Goal: Task Accomplishment & Management: Use online tool/utility

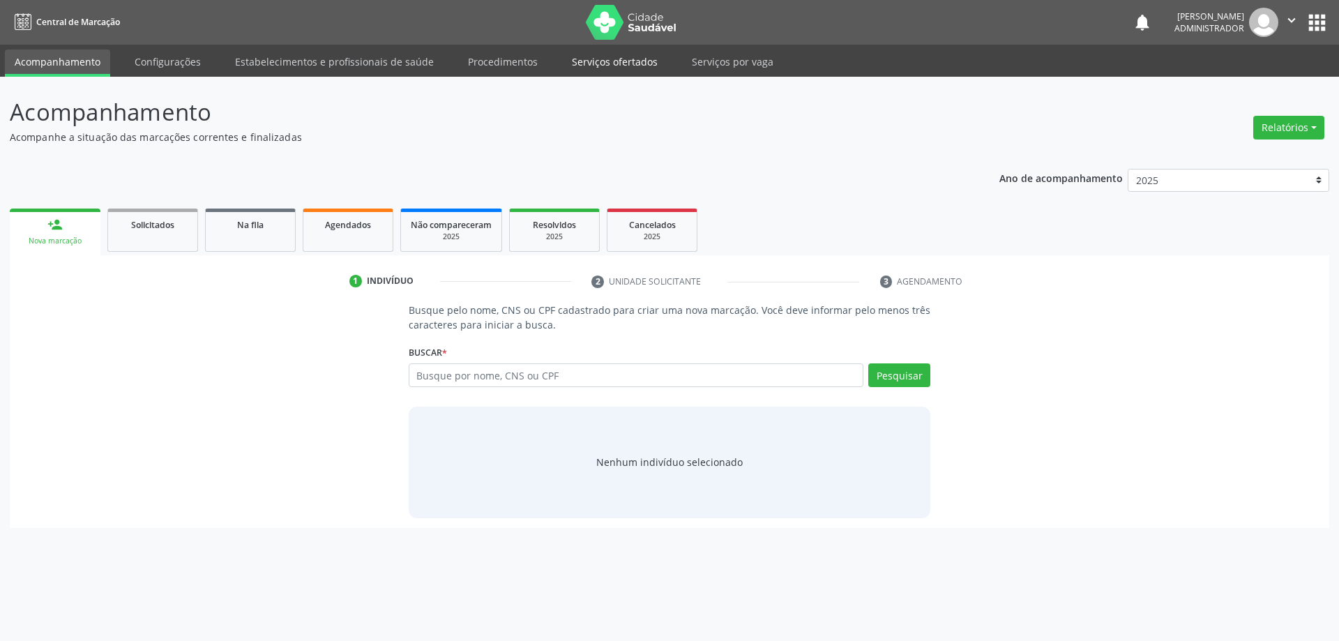
click at [623, 59] on link "Serviços ofertados" at bounding box center [614, 62] width 105 height 24
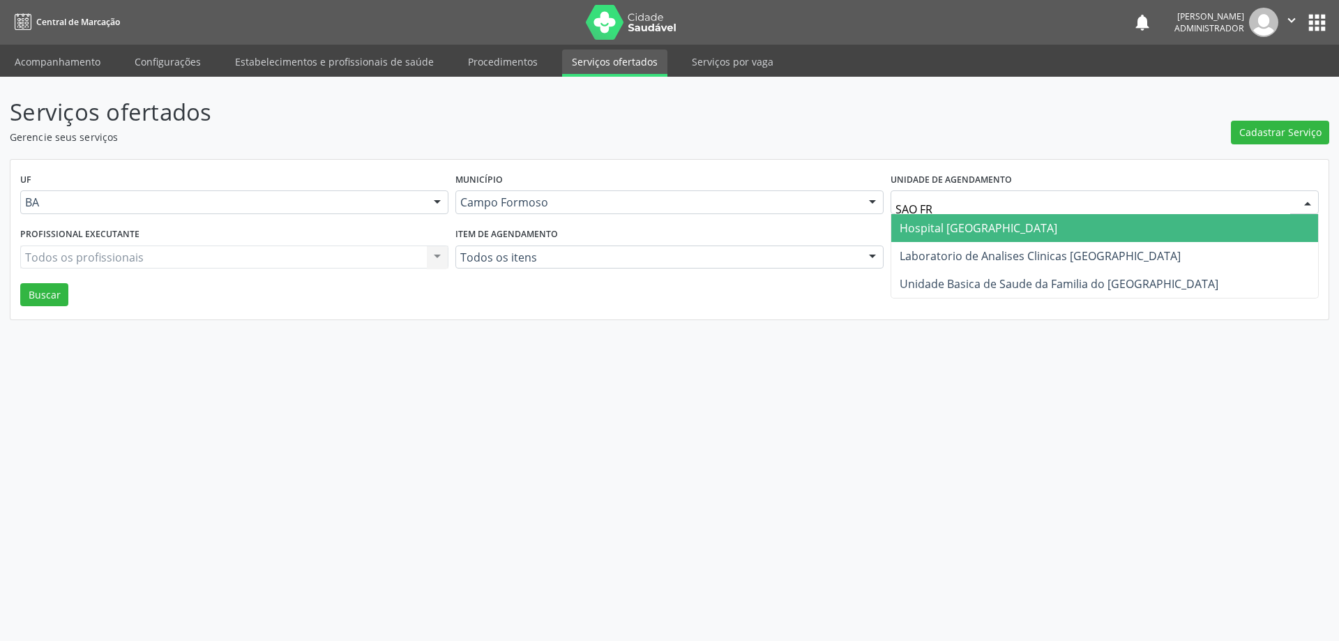
type input "SAO FRA"
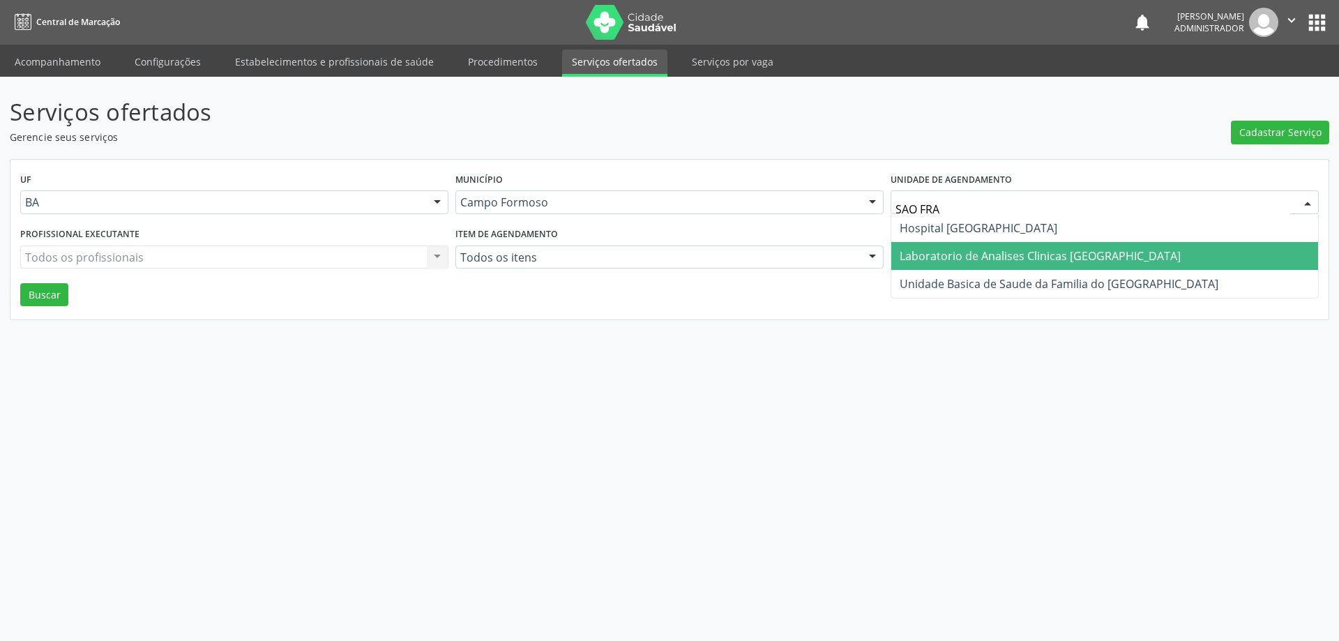
click at [1004, 257] on span "Laboratorio de Analises Clinicas [GEOGRAPHIC_DATA]" at bounding box center [1040, 255] width 281 height 15
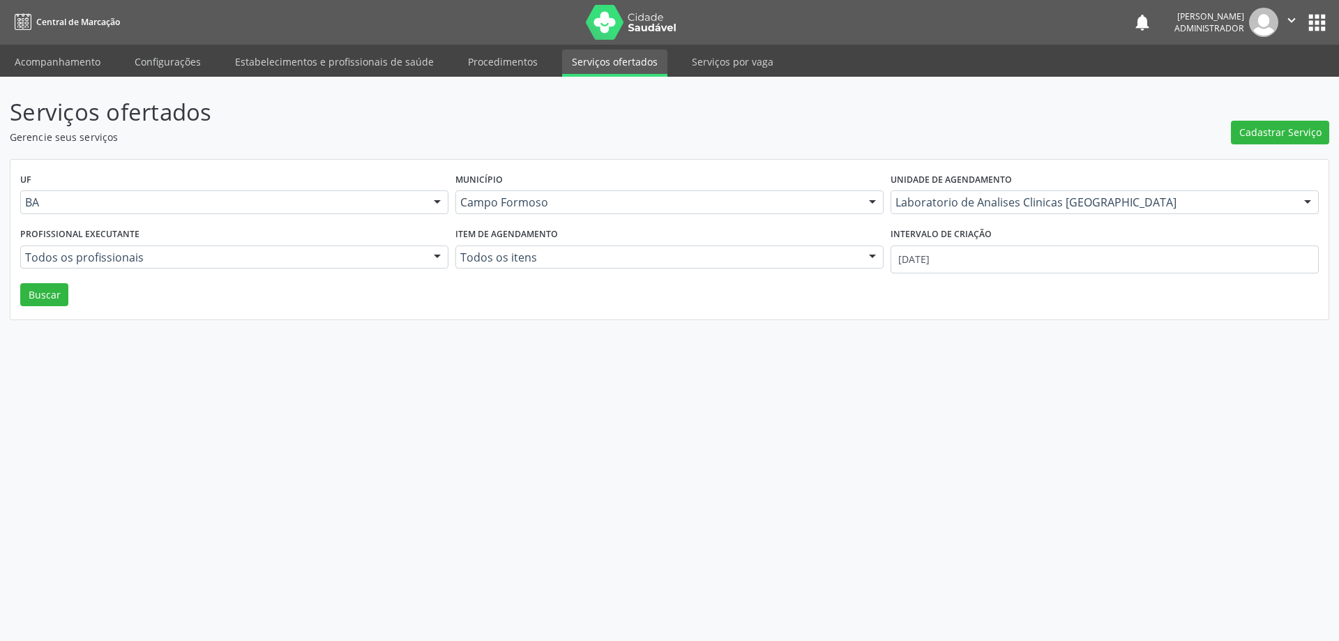
click at [435, 253] on div at bounding box center [437, 258] width 21 height 24
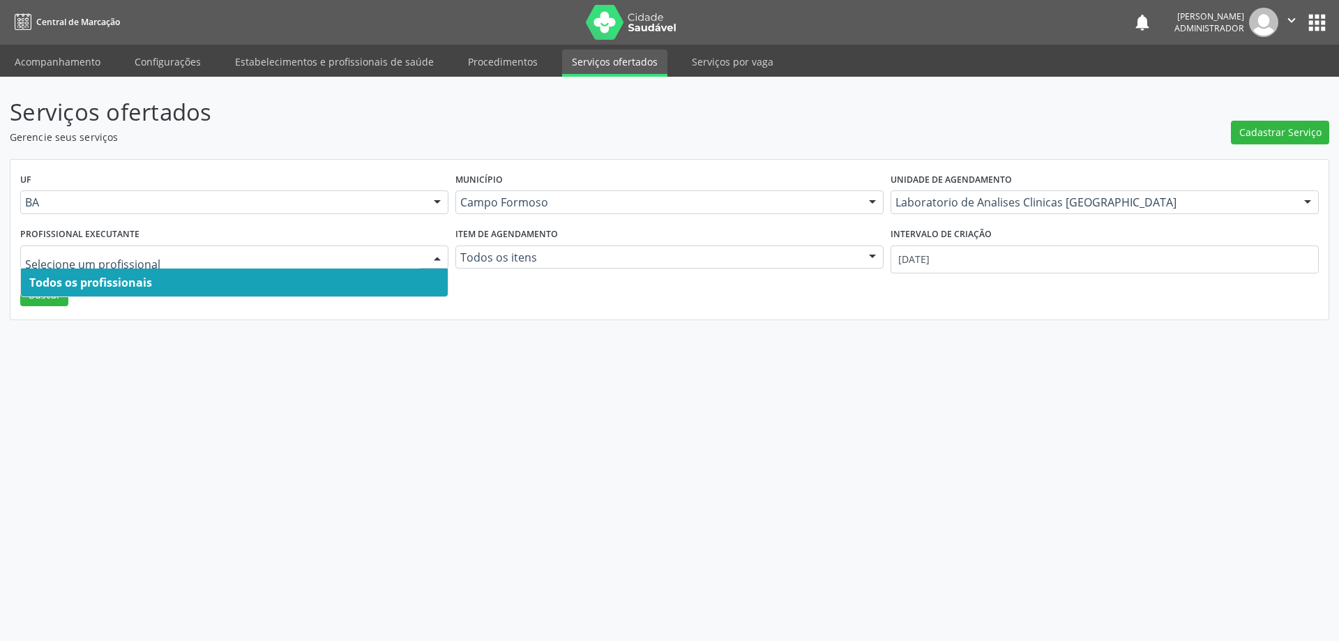
click at [409, 277] on span "Todos os profissionais" at bounding box center [234, 283] width 427 height 28
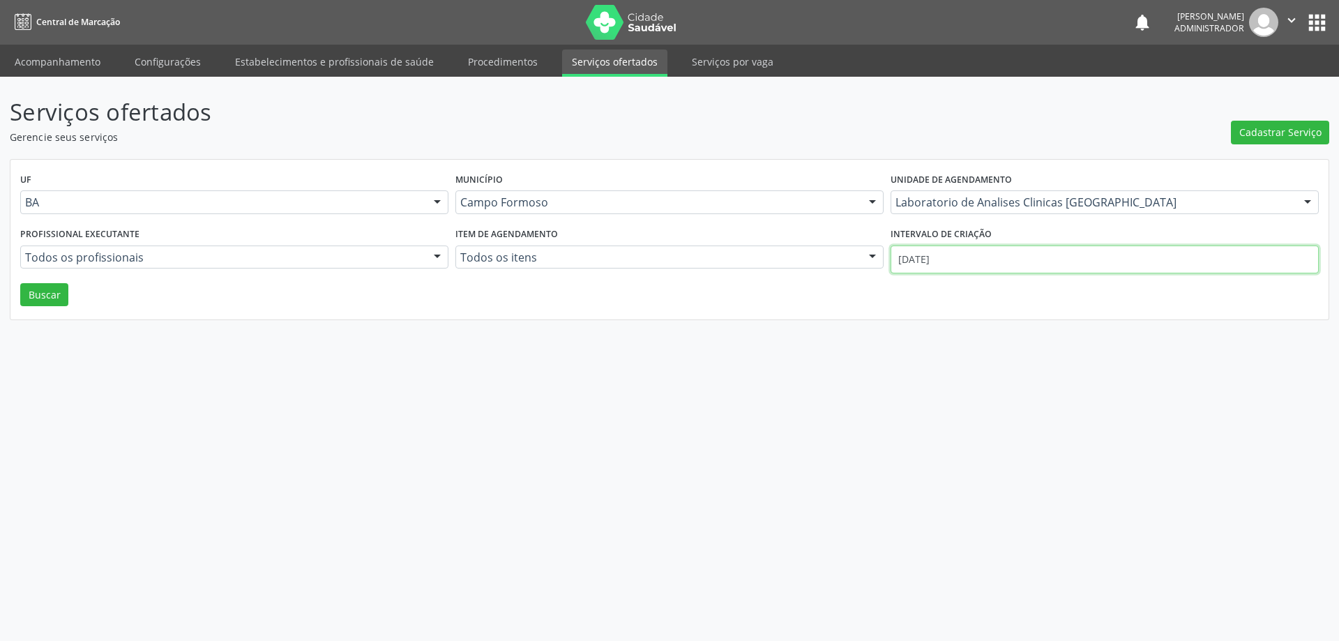
click at [949, 253] on input "[DATE]" at bounding box center [1105, 260] width 428 height 28
click at [896, 285] on span at bounding box center [896, 287] width 24 height 24
select select "8"
click at [928, 332] on span "1" at bounding box center [929, 332] width 27 height 27
type input "[DATE]"
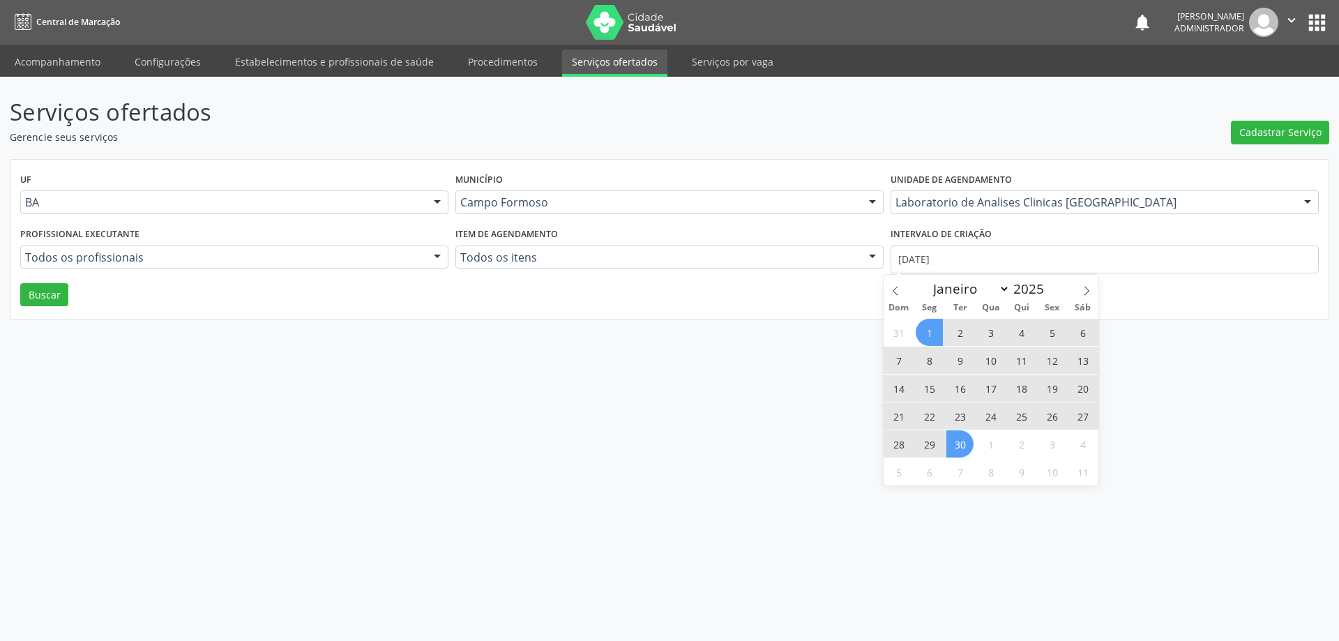
click at [965, 442] on span "30" at bounding box center [960, 443] width 27 height 27
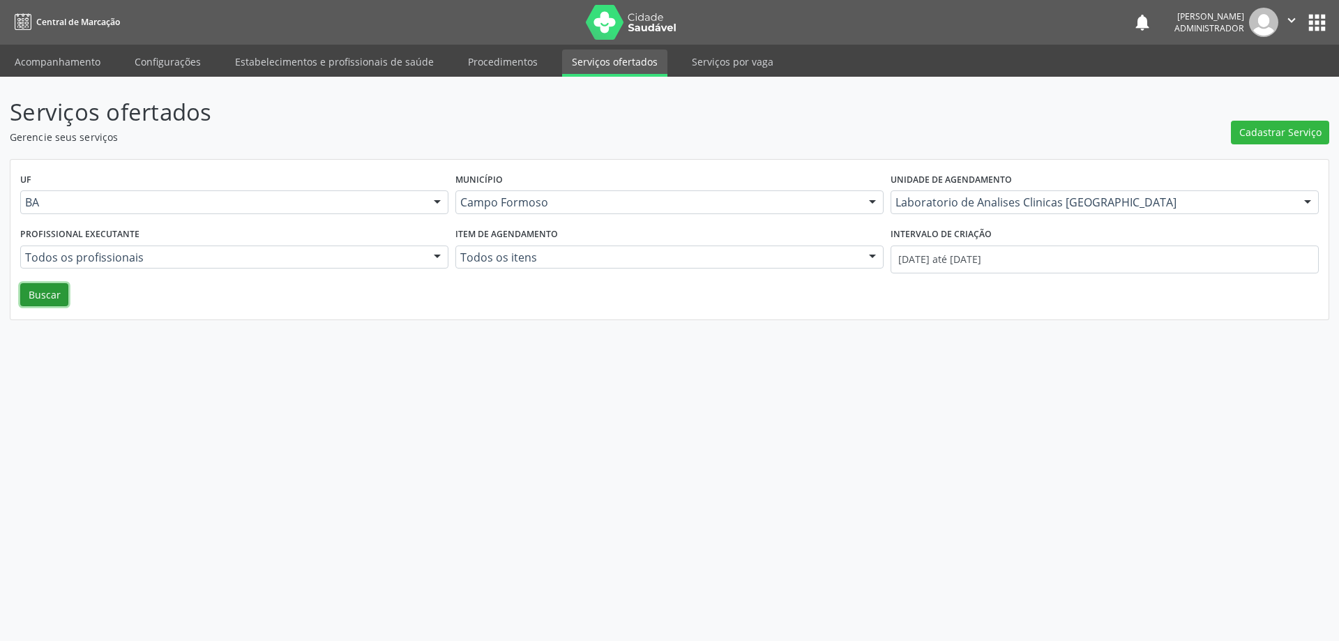
click at [47, 299] on button "Buscar" at bounding box center [44, 295] width 48 height 24
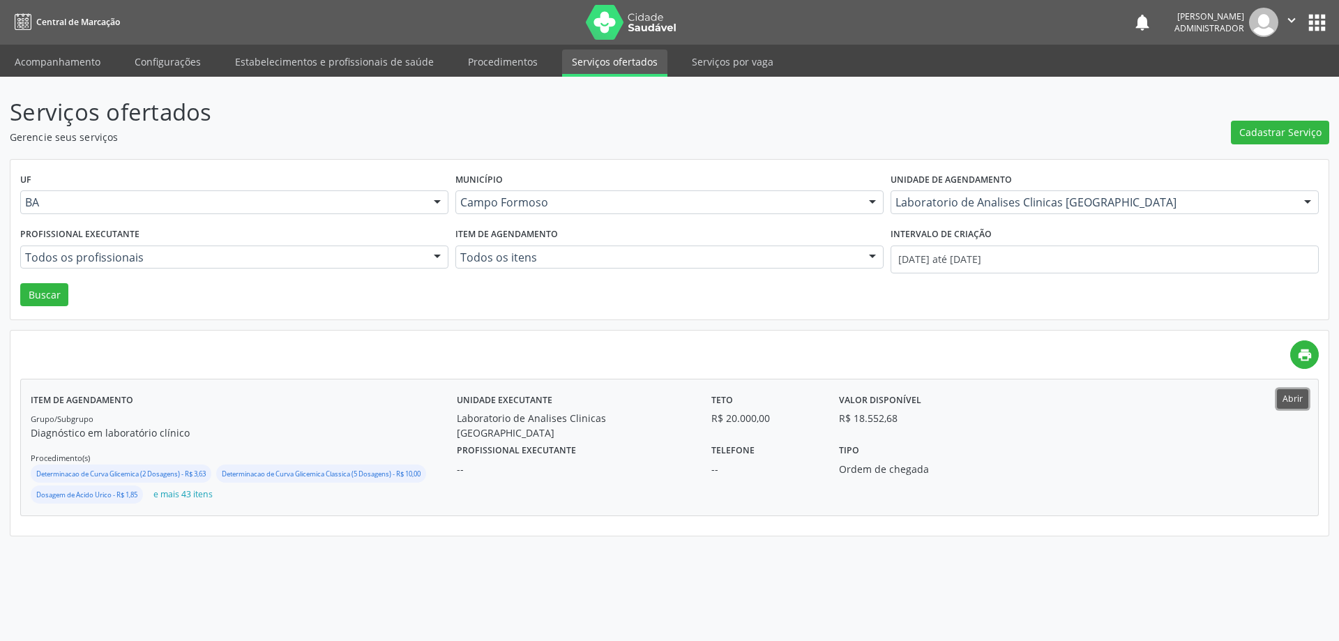
click at [1281, 397] on button "Abrir" at bounding box center [1292, 398] width 31 height 19
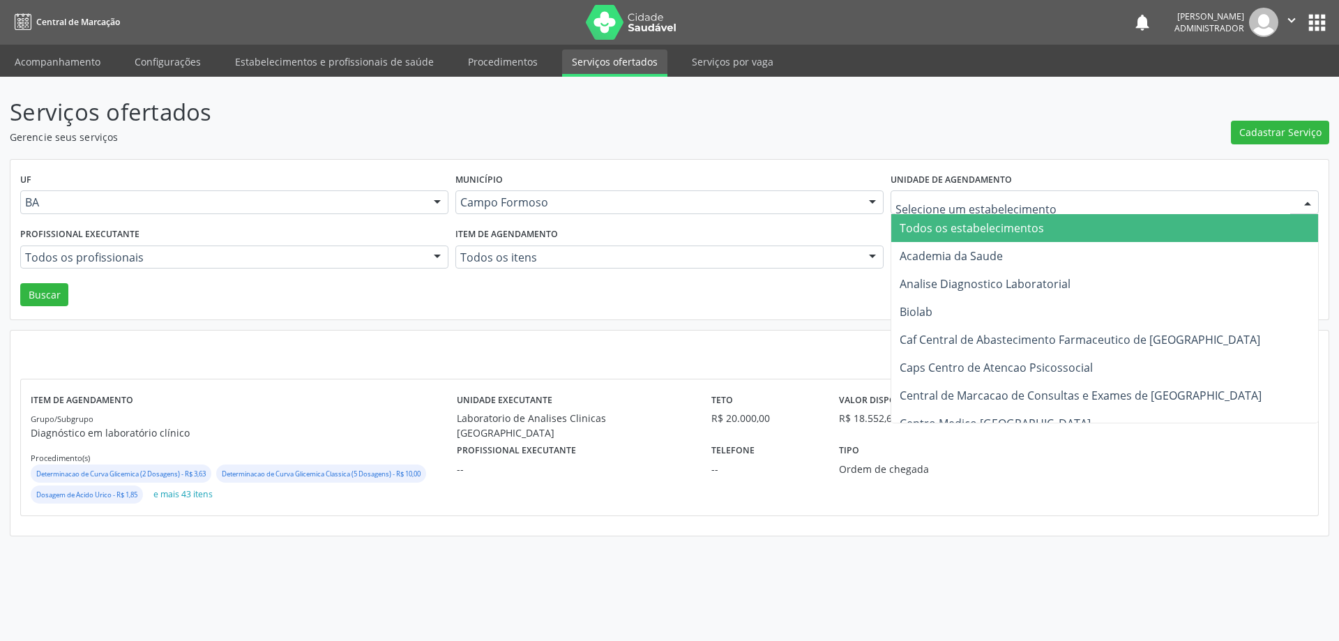
drag, startPoint x: 954, startPoint y: 204, endPoint x: 965, endPoint y: 202, distance: 10.7
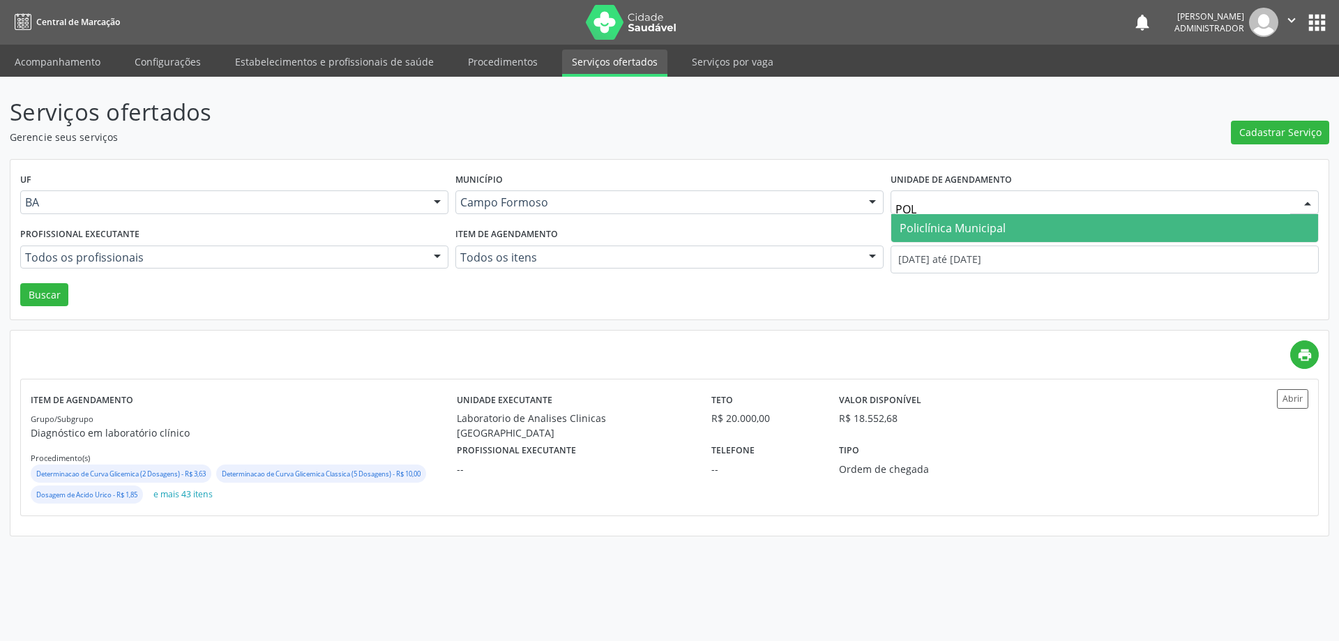
type input "POLI"
click at [969, 223] on span "Policlínica Municipal" at bounding box center [953, 227] width 106 height 15
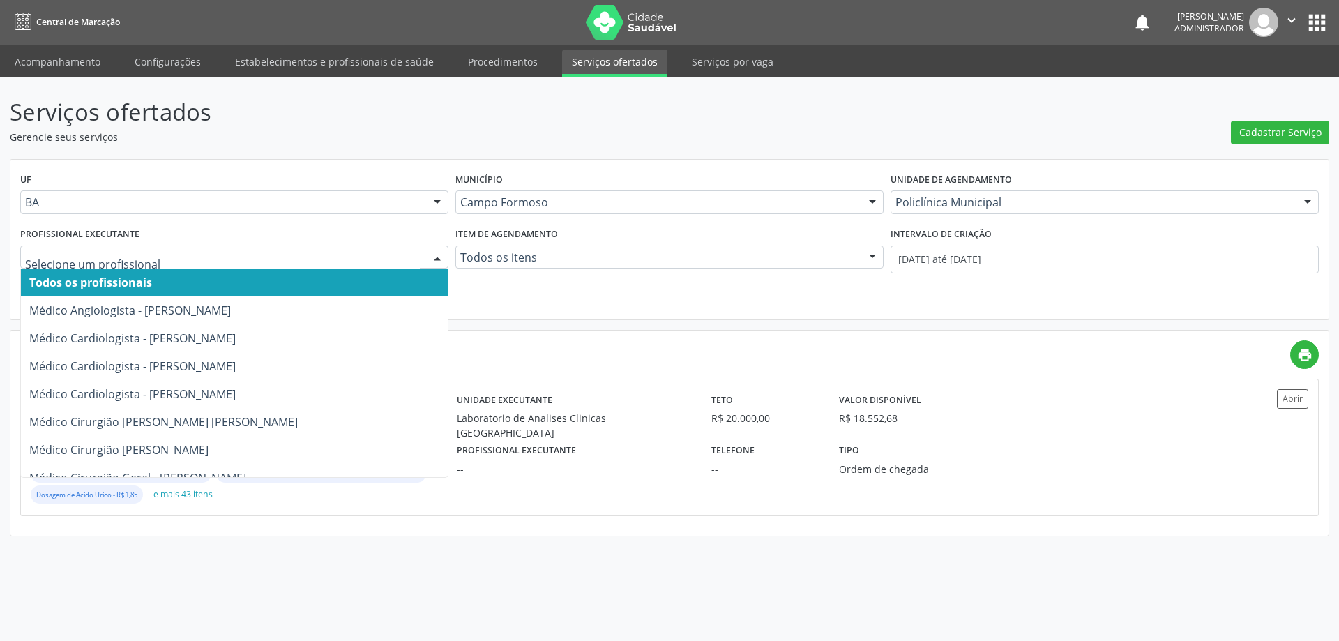
click at [433, 255] on div at bounding box center [437, 258] width 21 height 24
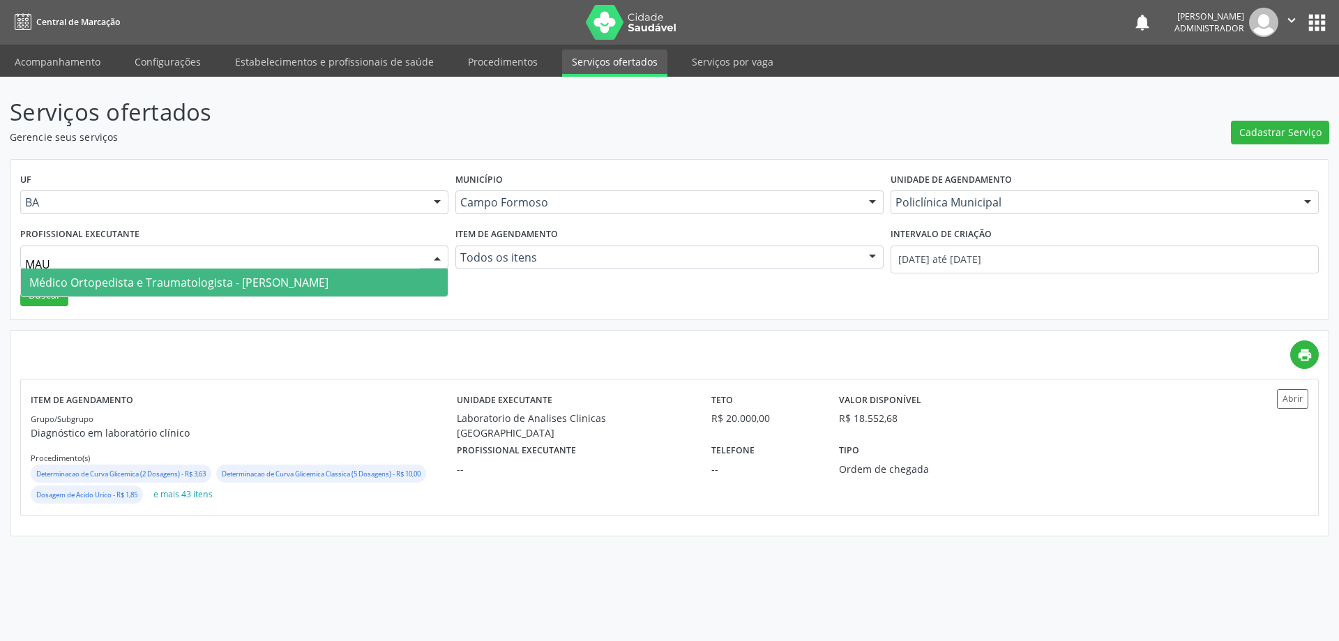
type input "MAUR"
click at [329, 283] on span "Médico Ortopedista e Traumatologista - [PERSON_NAME]" at bounding box center [178, 282] width 299 height 15
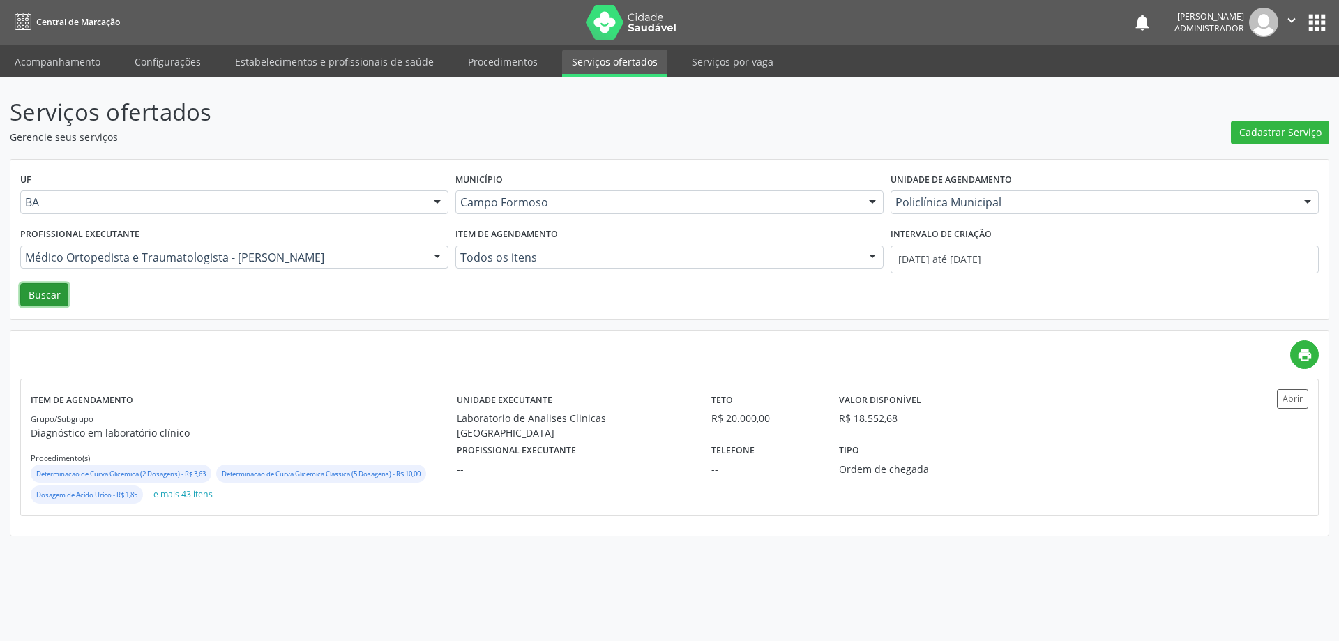
click at [31, 294] on button "Buscar" at bounding box center [44, 295] width 48 height 24
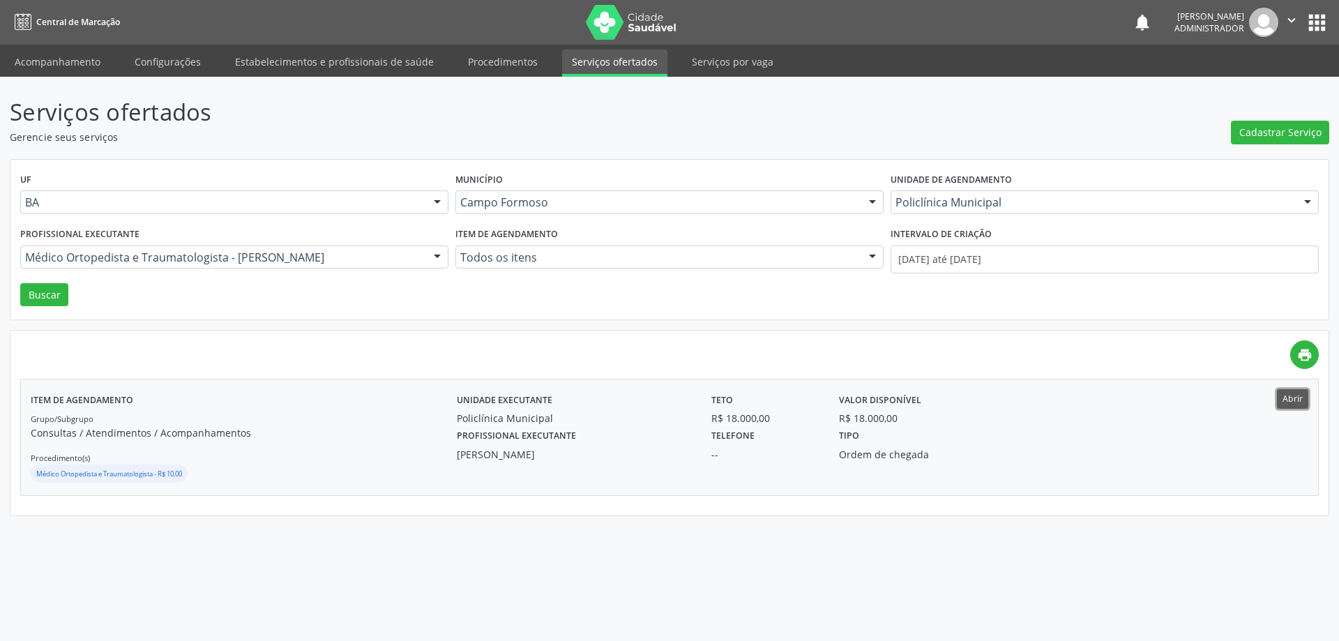
click at [1283, 398] on button "Abrir" at bounding box center [1292, 398] width 31 height 19
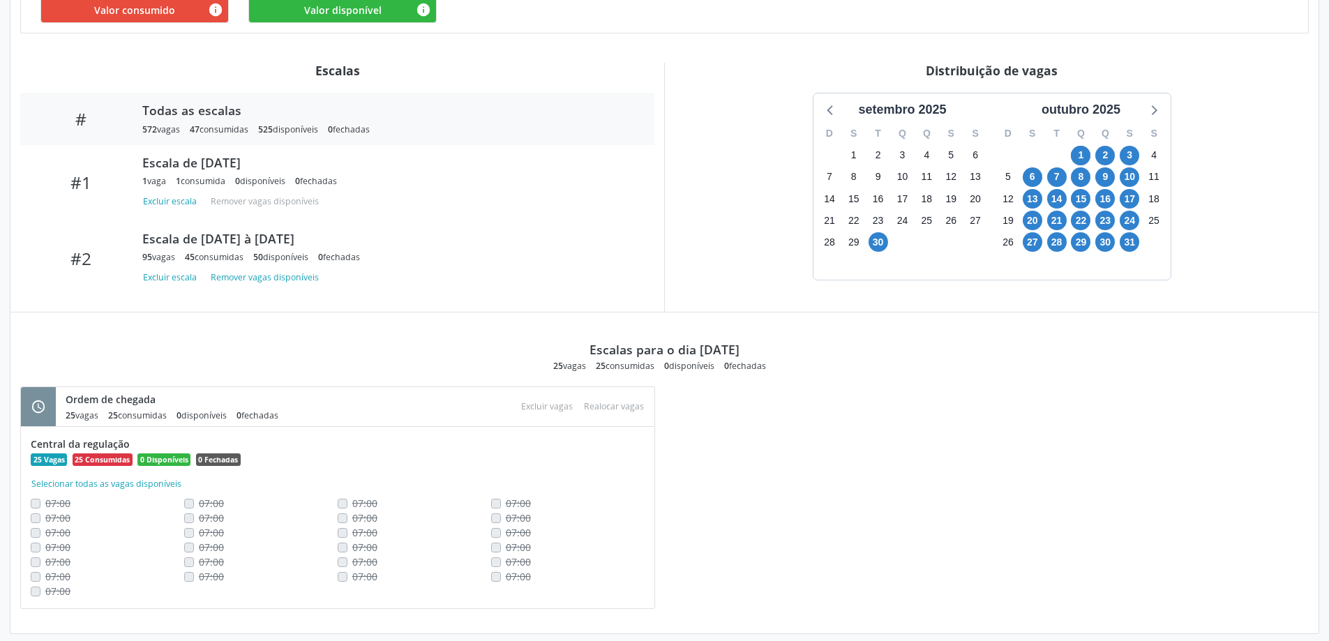
scroll to position [449, 0]
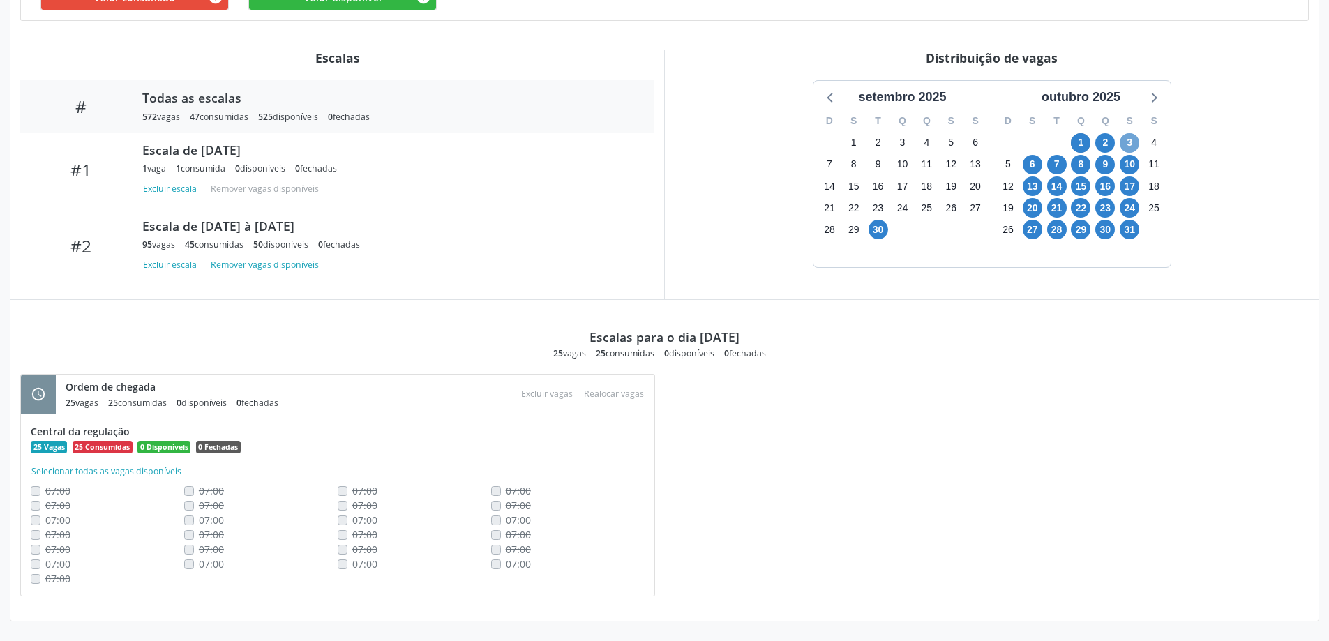
click at [1128, 140] on span "3" at bounding box center [1130, 143] width 20 height 20
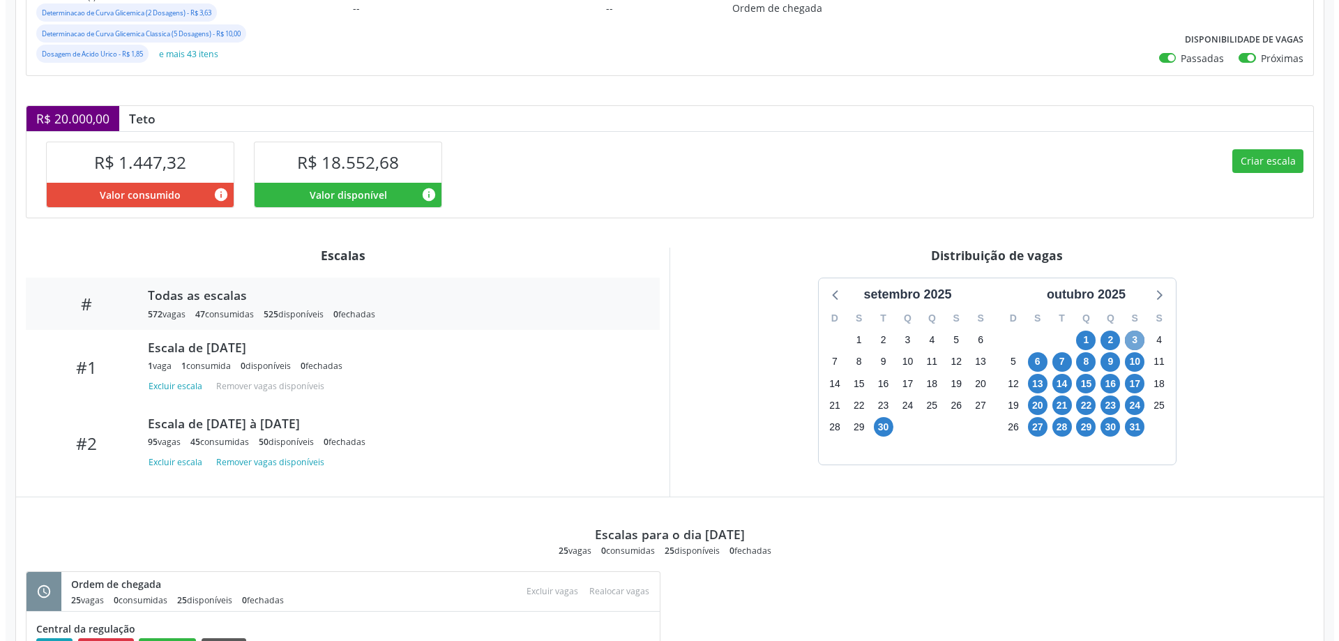
scroll to position [239, 0]
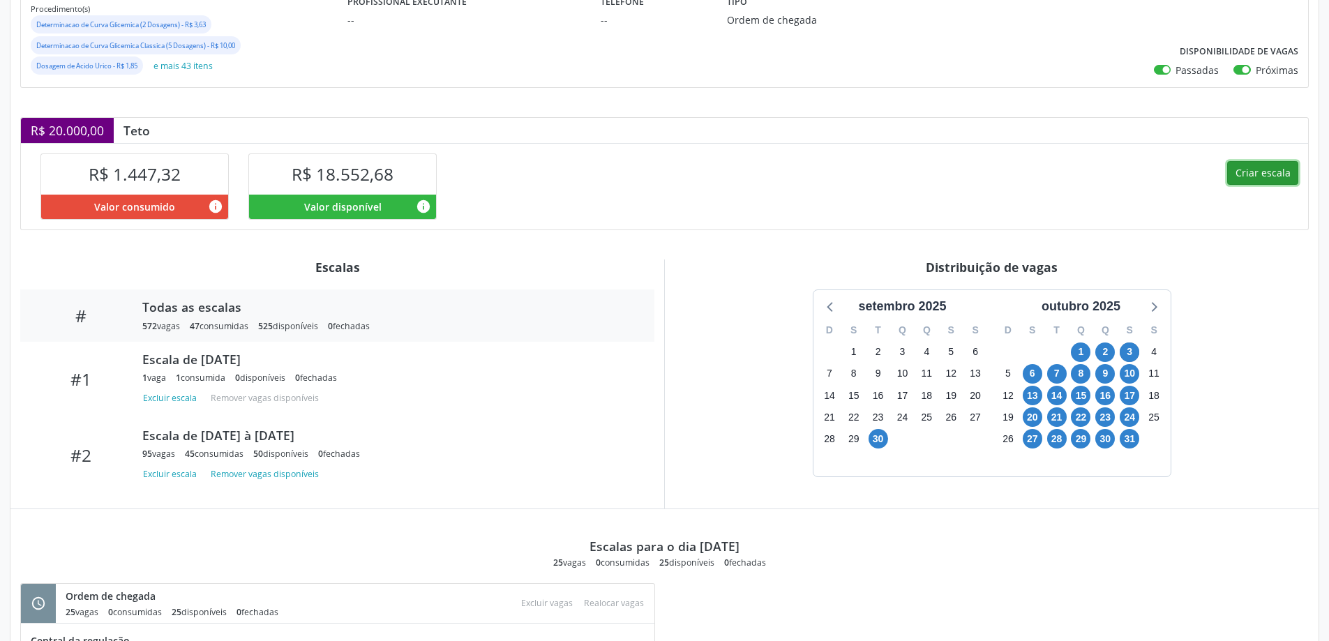
click at [1235, 171] on button "Criar escala" at bounding box center [1262, 173] width 71 height 24
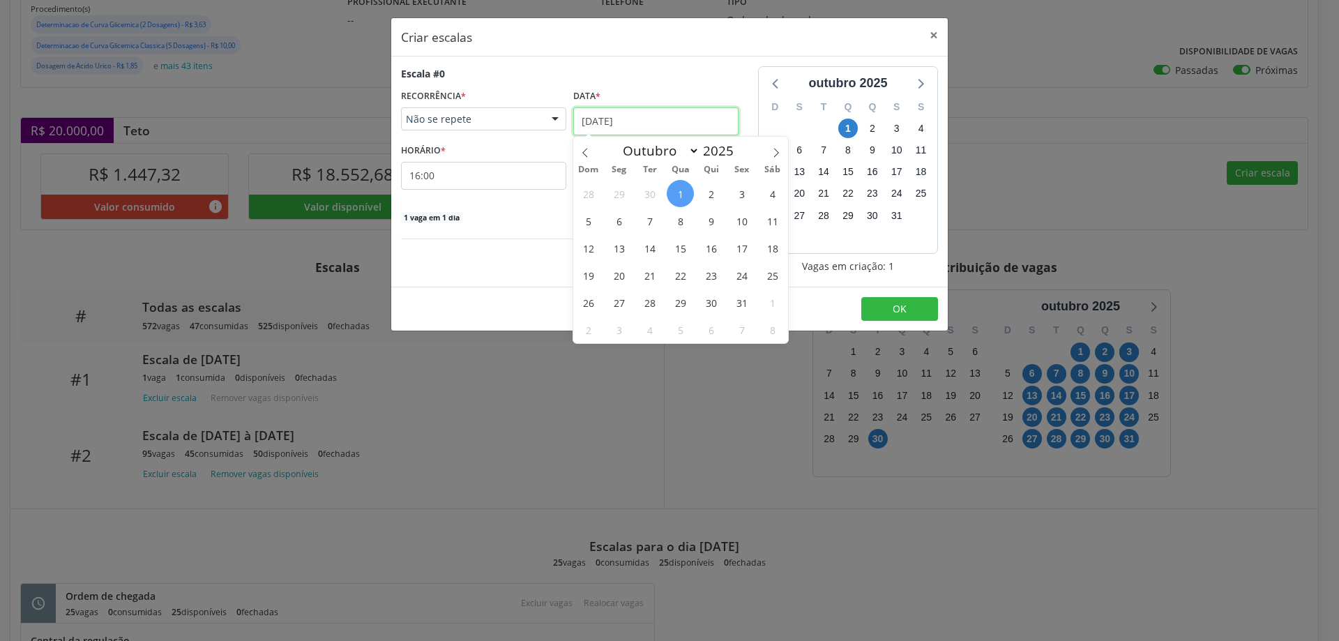
click at [645, 116] on input "[DATE]" at bounding box center [655, 121] width 165 height 28
click at [746, 190] on span "3" at bounding box center [741, 193] width 27 height 27
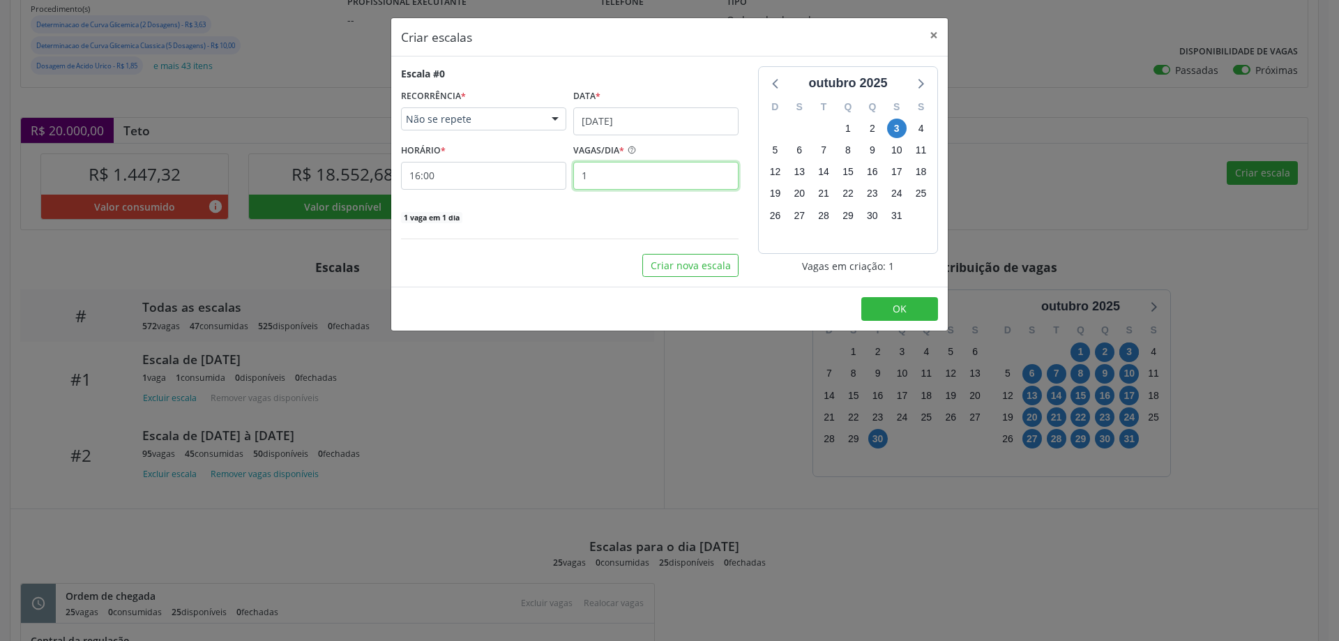
click at [593, 174] on input "1" at bounding box center [655, 176] width 165 height 28
type input "5"
click at [540, 173] on input "16:00" at bounding box center [483, 176] width 165 height 28
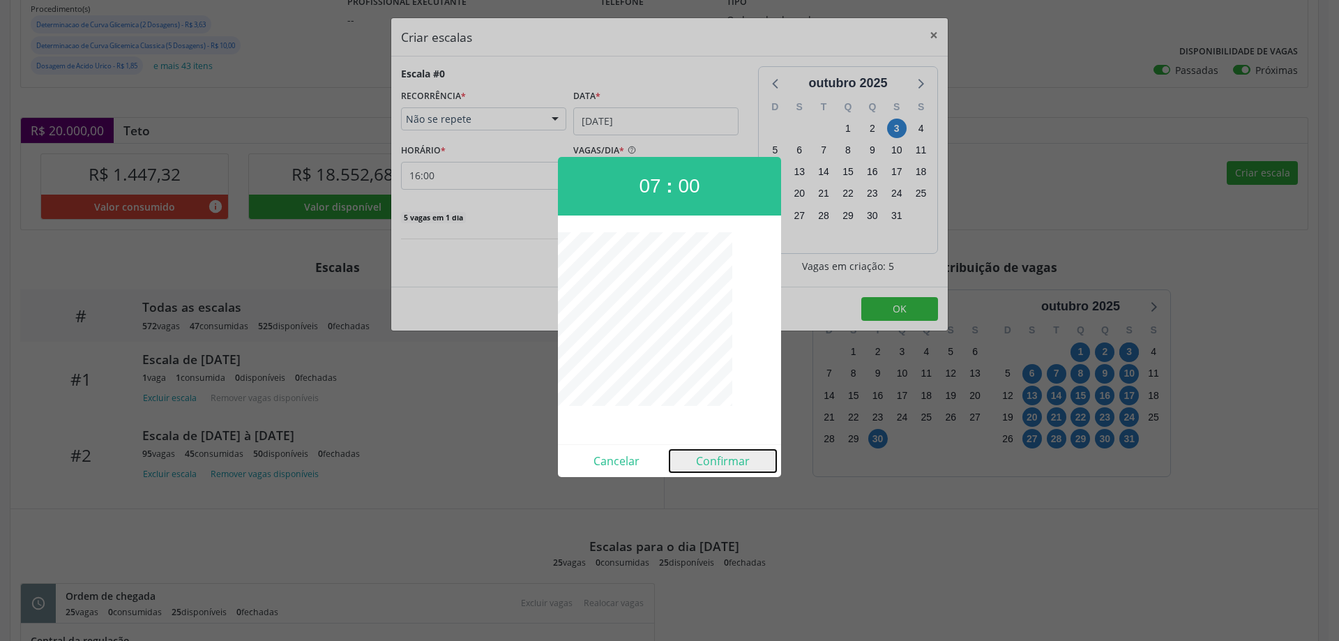
click at [716, 458] on button "Confirmar" at bounding box center [723, 461] width 107 height 22
type input "07:00"
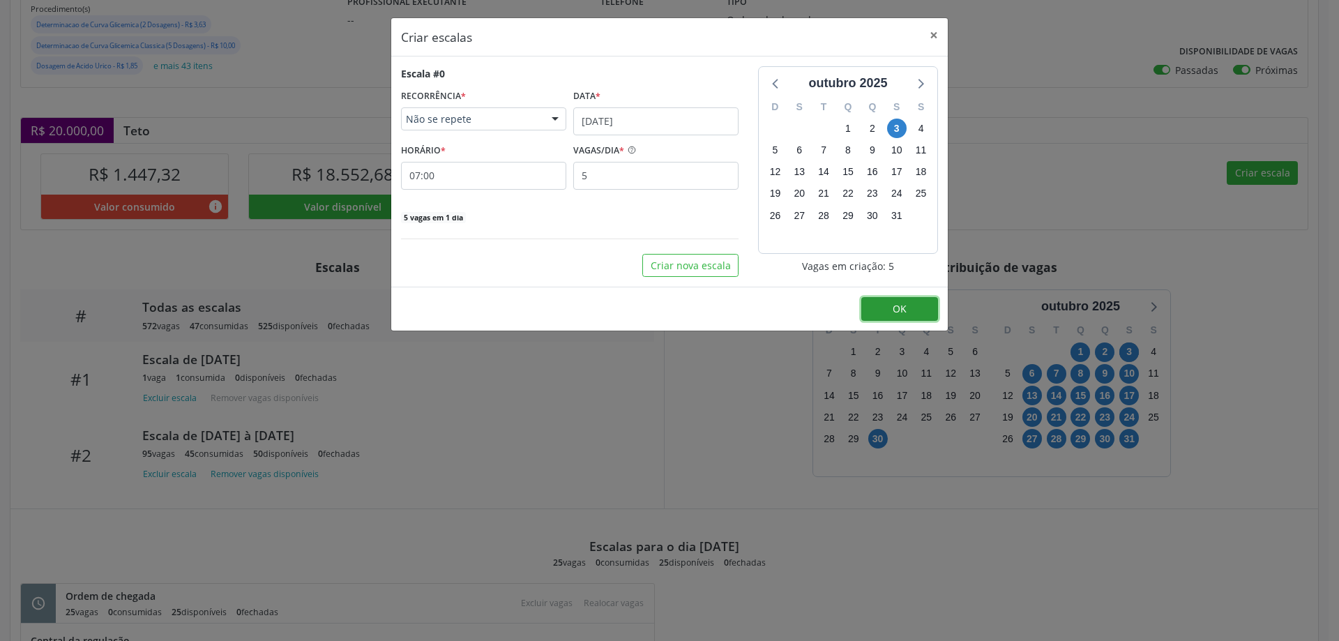
click at [913, 306] on button "OK" at bounding box center [900, 309] width 77 height 24
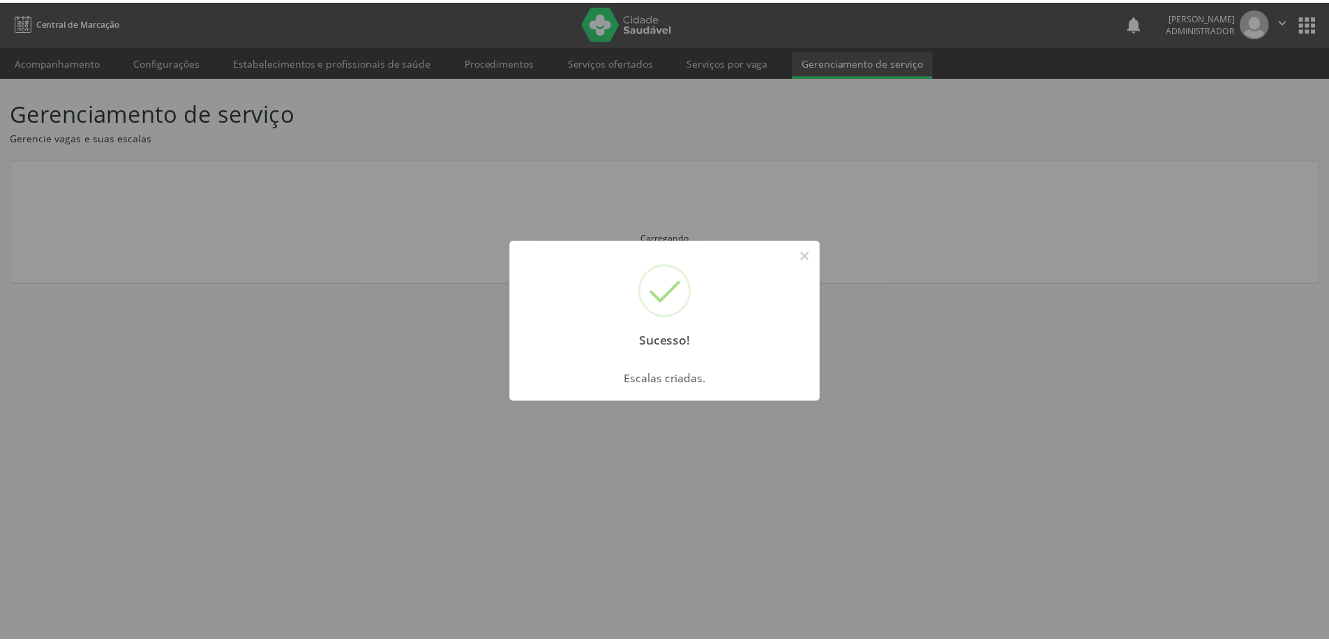
scroll to position [0, 0]
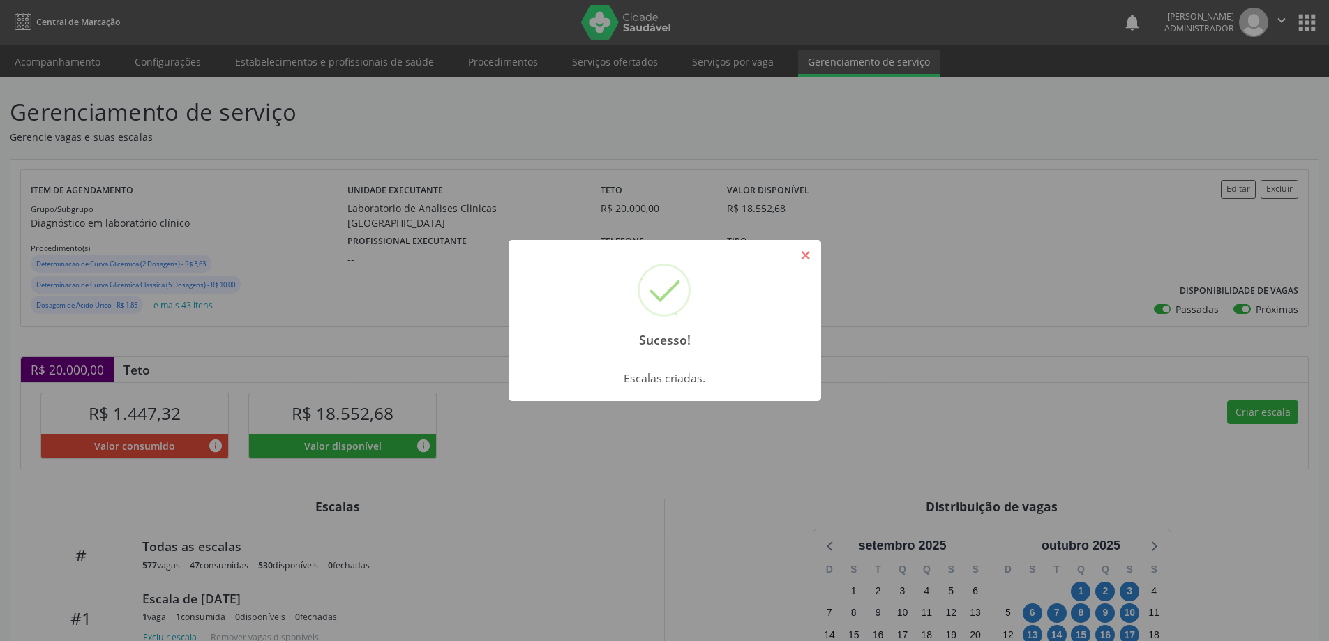
click at [799, 253] on button "×" at bounding box center [806, 255] width 24 height 24
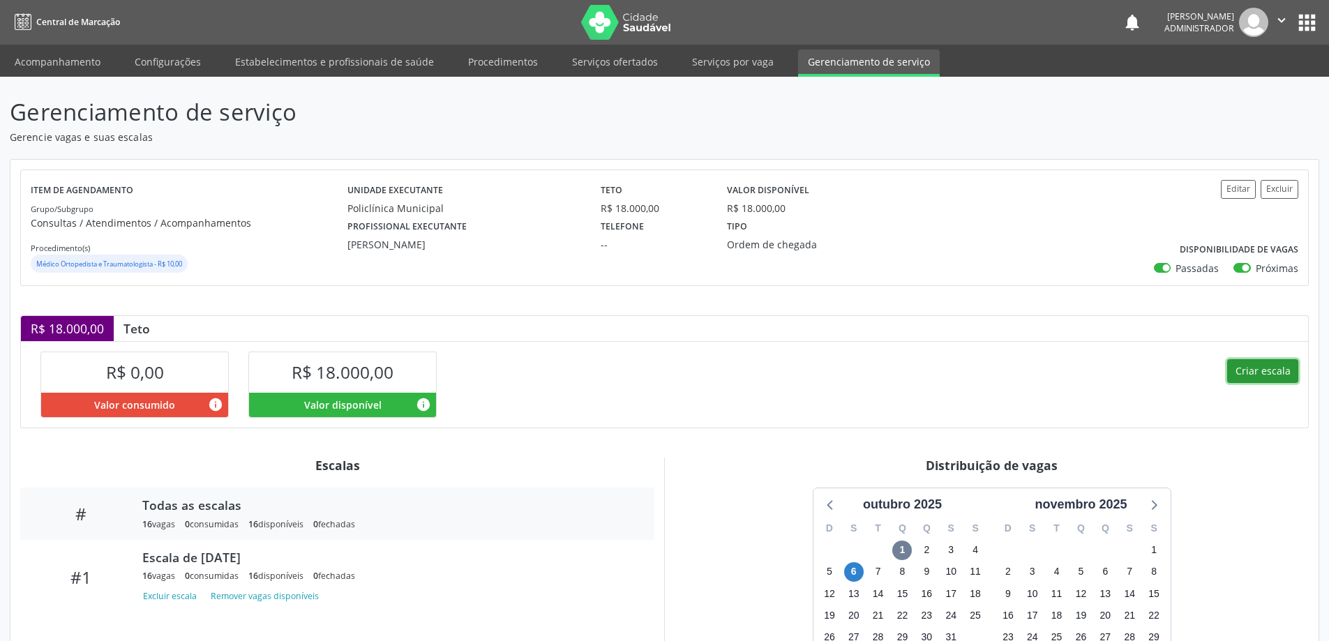
click at [1268, 373] on button "Criar escala" at bounding box center [1262, 371] width 71 height 24
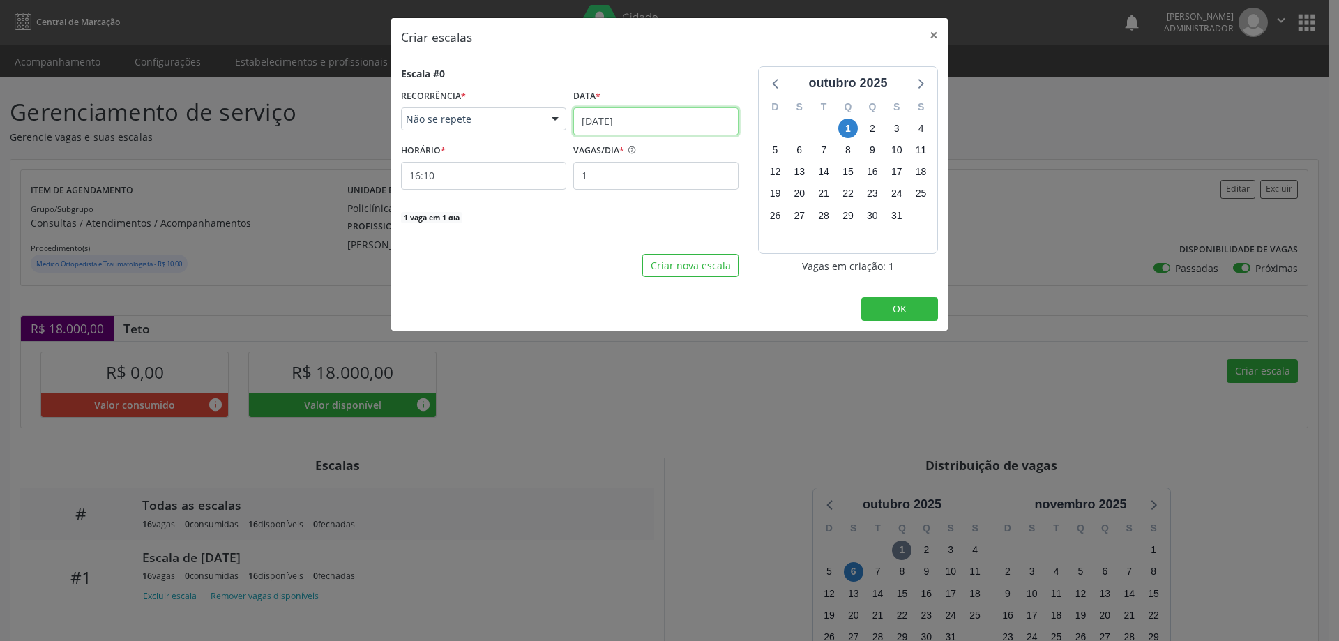
click at [621, 116] on input "[DATE]" at bounding box center [655, 121] width 165 height 28
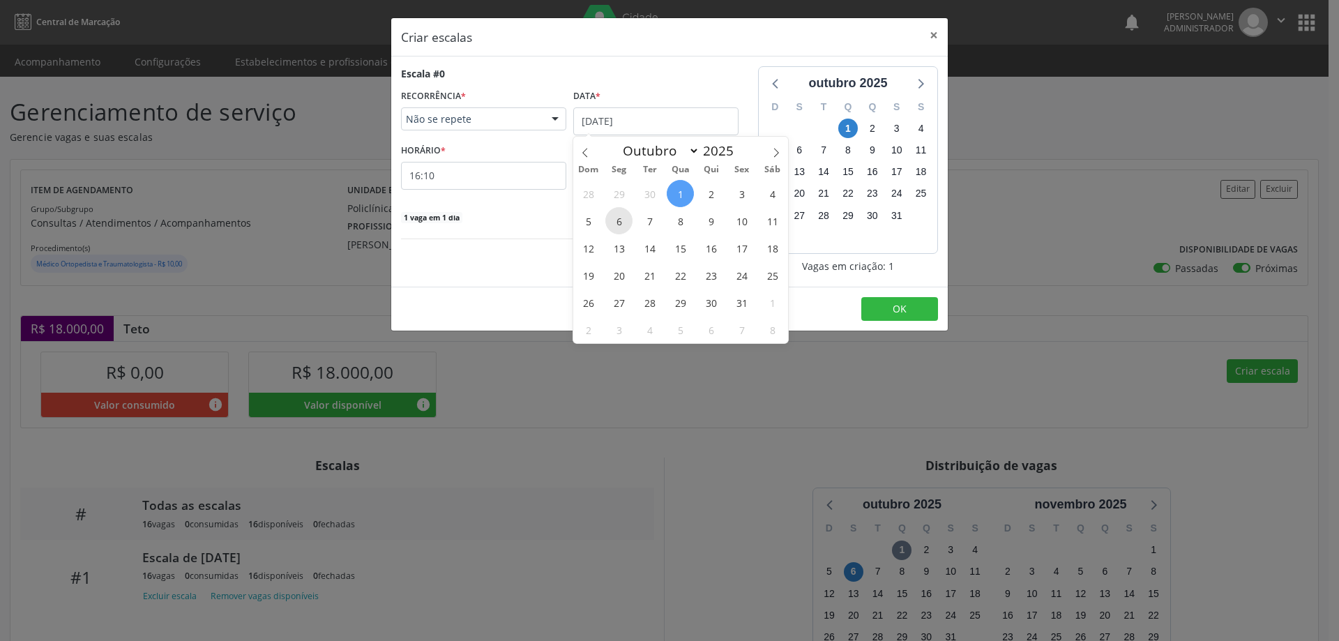
click at [618, 223] on span "6" at bounding box center [619, 220] width 27 height 27
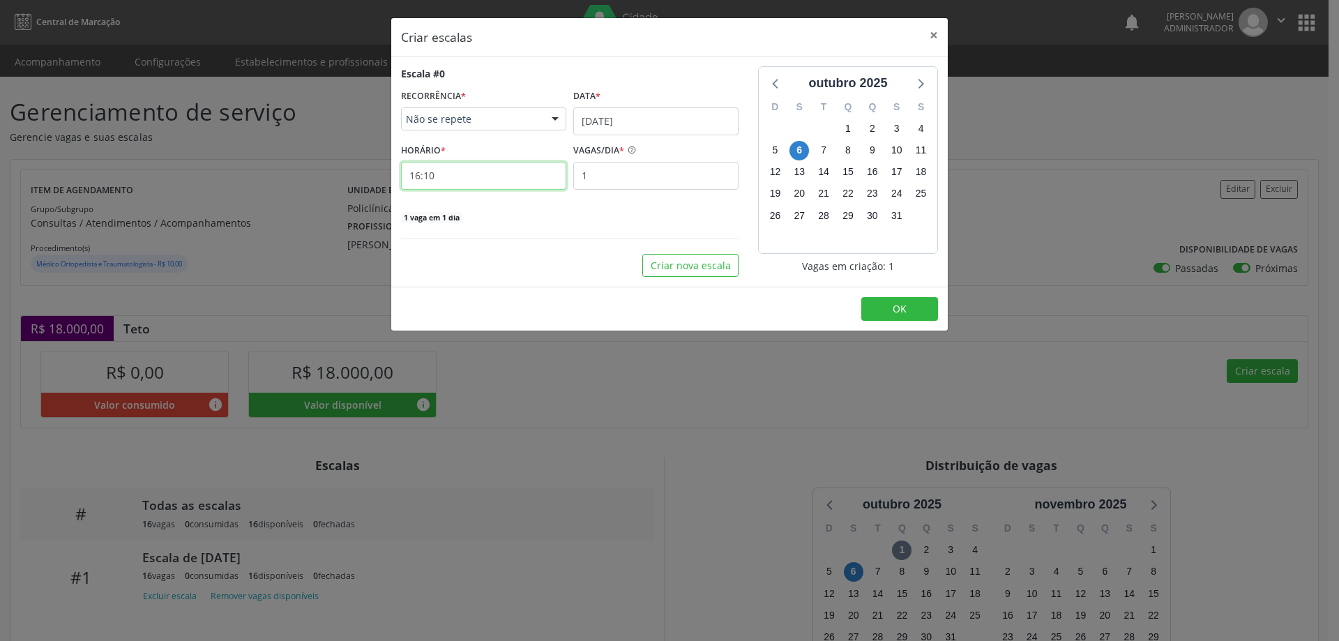
click at [525, 173] on input "16:10" at bounding box center [483, 176] width 165 height 28
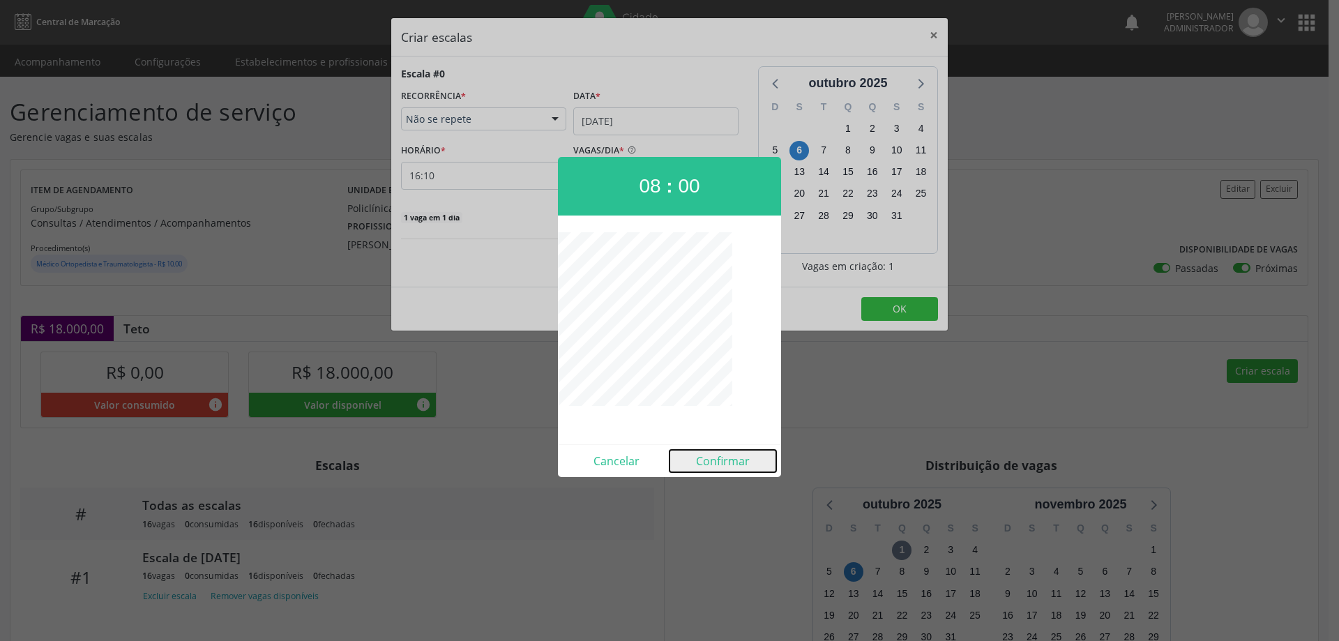
click at [707, 455] on button "Confirmar" at bounding box center [723, 461] width 107 height 22
type input "08:00"
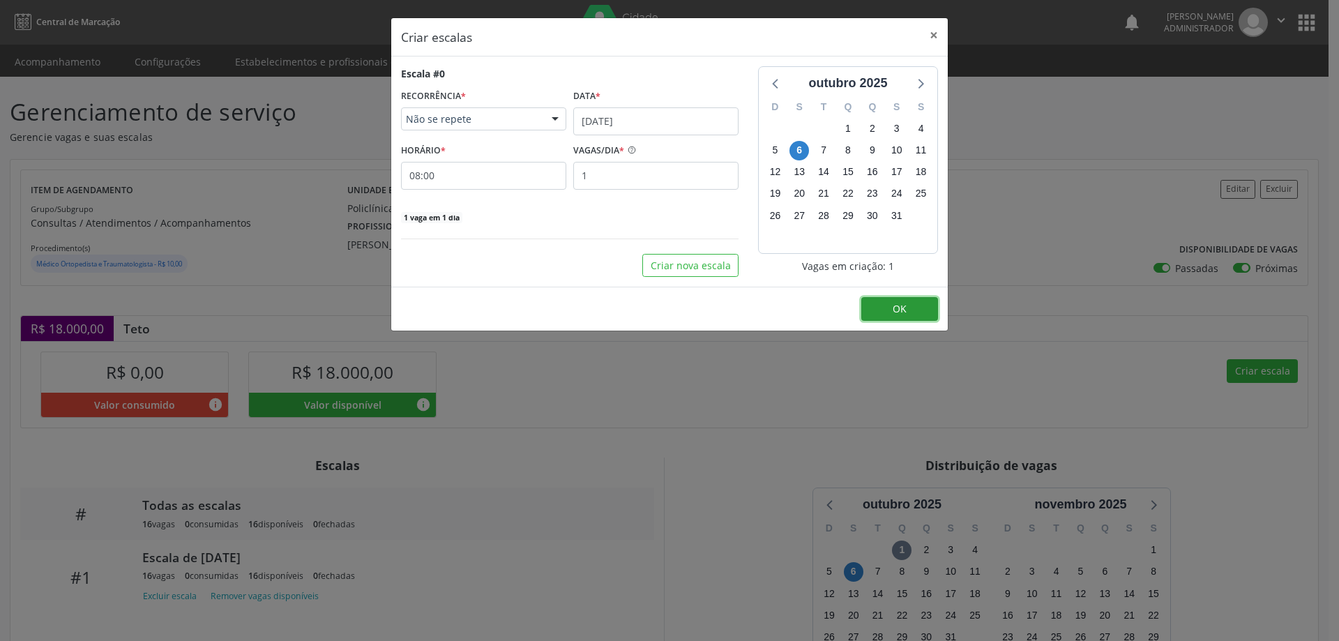
click at [903, 311] on span "OK" at bounding box center [900, 308] width 14 height 13
